Goal: Task Accomplishment & Management: Manage account settings

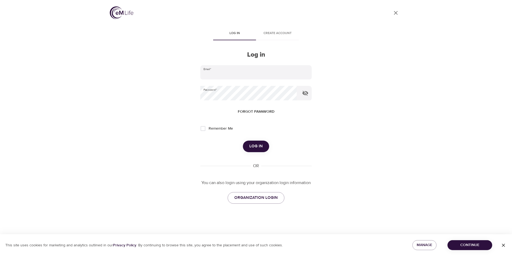
type input "[PERSON_NAME][EMAIL_ADDRESS][PERSON_NAME][DOMAIN_NAME]"
click at [491, 25] on div "User Profile Log in Create account Log in Email   * [PERSON_NAME][EMAIL_ADDRESS…" at bounding box center [256, 128] width 512 height 256
click at [496, 53] on div "User Profile Log in Create account Log in Email   * [PERSON_NAME][EMAIL_ADDRESS…" at bounding box center [256, 128] width 512 height 256
click at [347, 84] on div "User Profile Log in Create account Log in Email   * [PERSON_NAME][EMAIL_ADDRESS…" at bounding box center [255, 128] width 305 height 256
click at [255, 145] on span "Log in" at bounding box center [255, 146] width 13 height 7
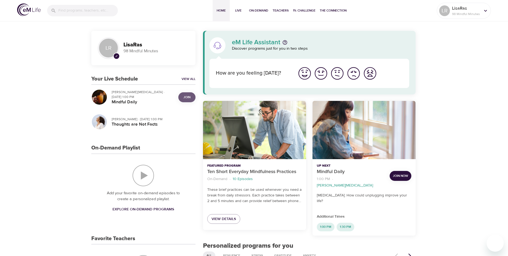
click at [185, 95] on span "Join" at bounding box center [187, 97] width 7 height 6
